Goal: Transaction & Acquisition: Purchase product/service

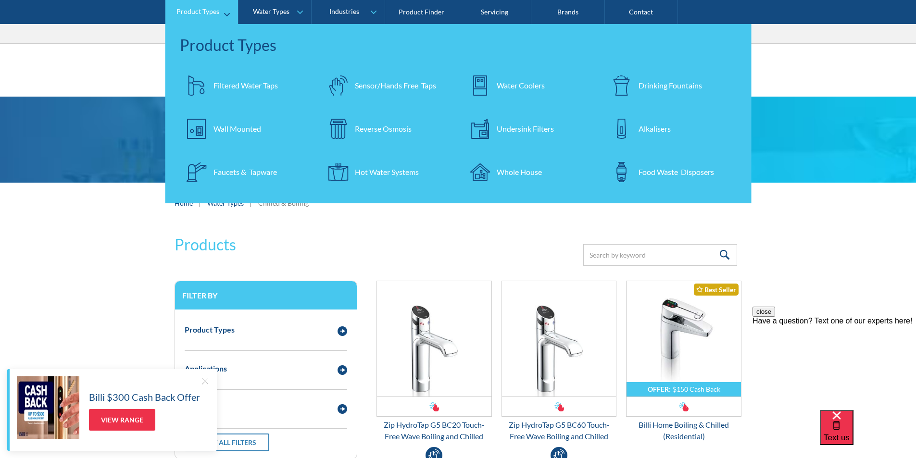
click at [226, 86] on div "Filtered Water Taps" at bounding box center [246, 86] width 64 height 12
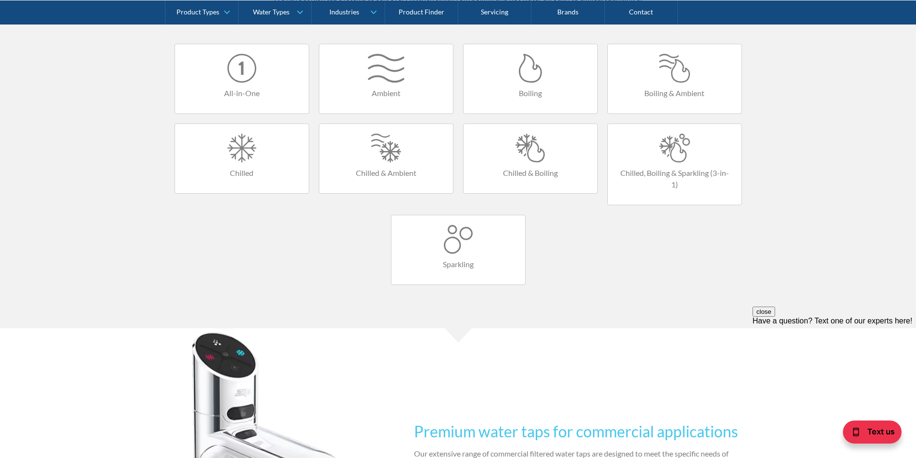
click at [529, 157] on div at bounding box center [530, 148] width 114 height 29
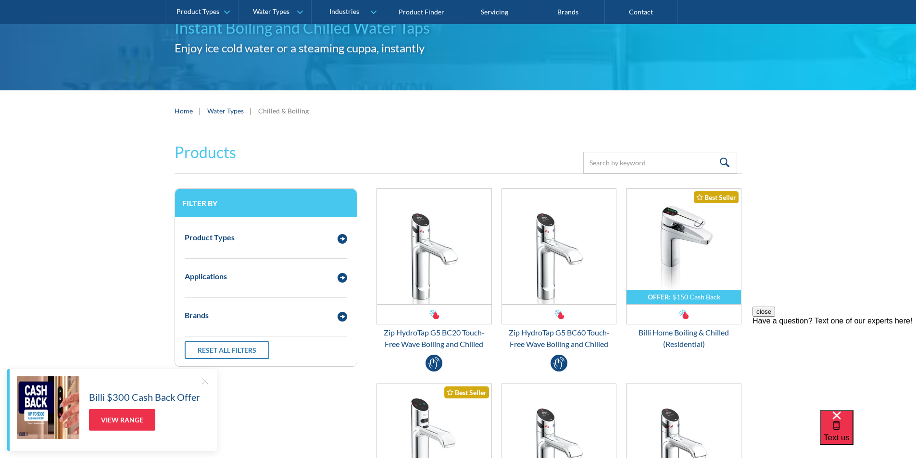
scroll to position [96, 0]
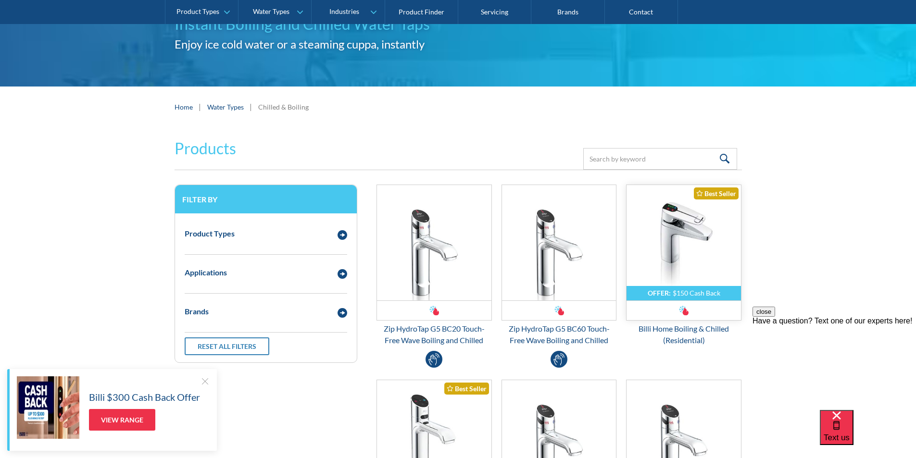
click at [678, 260] on img "Email Form 3" at bounding box center [684, 242] width 114 height 115
